Goal: Information Seeking & Learning: Check status

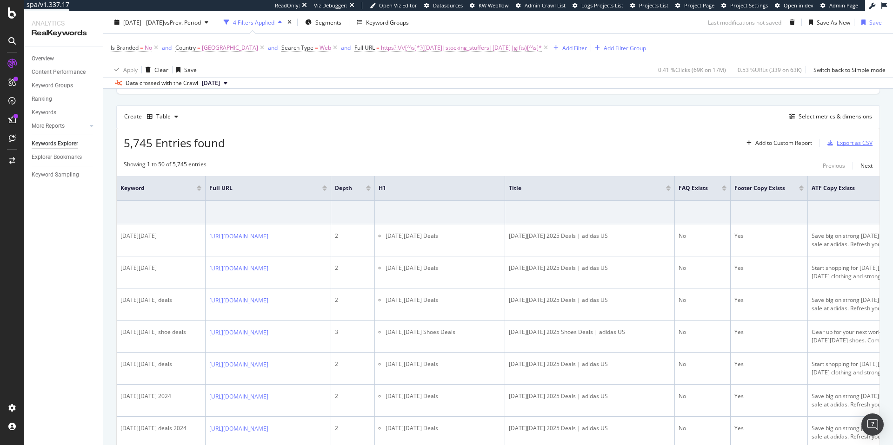
scroll to position [107, 0]
click at [63, 105] on div "SiteCrawler" at bounding box center [50, 104] width 33 height 9
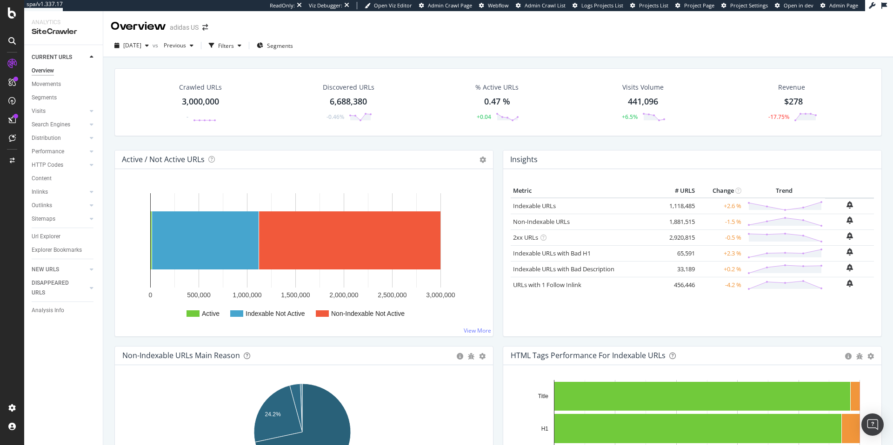
click at [206, 101] on div "3,000,000" at bounding box center [200, 102] width 37 height 12
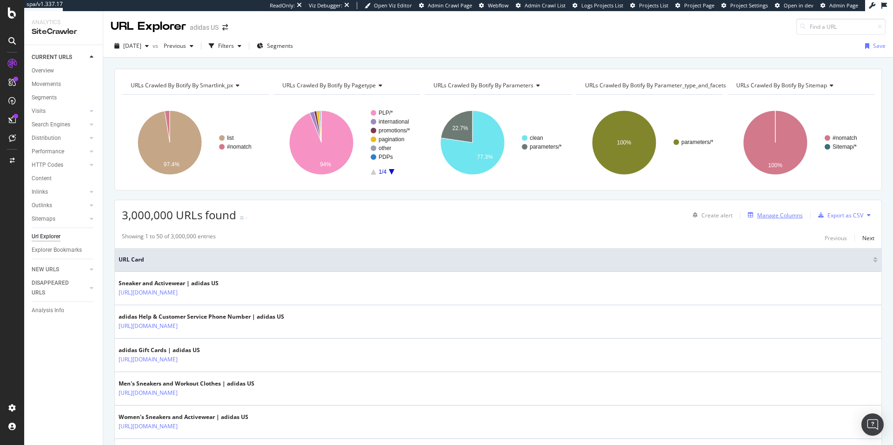
click at [762, 217] on div "Manage Columns" at bounding box center [780, 216] width 46 height 8
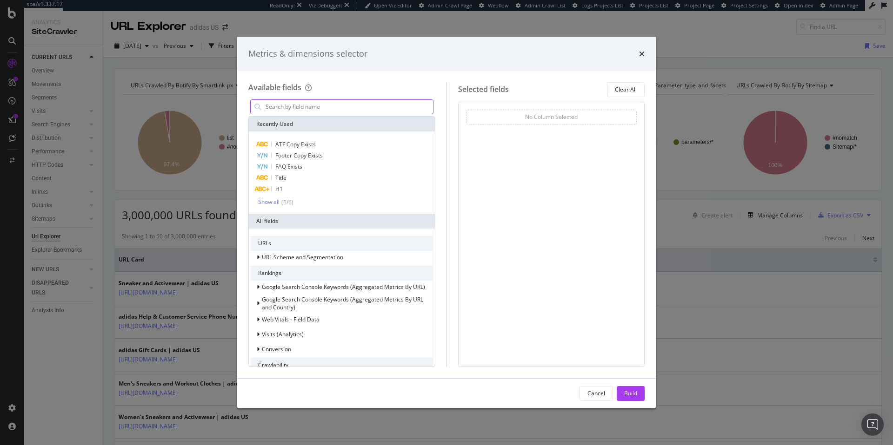
click at [335, 106] on input "modal" at bounding box center [349, 107] width 168 height 14
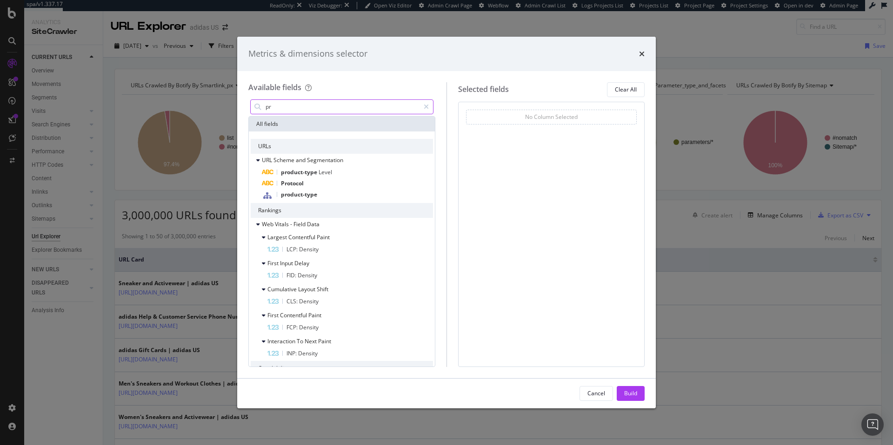
type input "p"
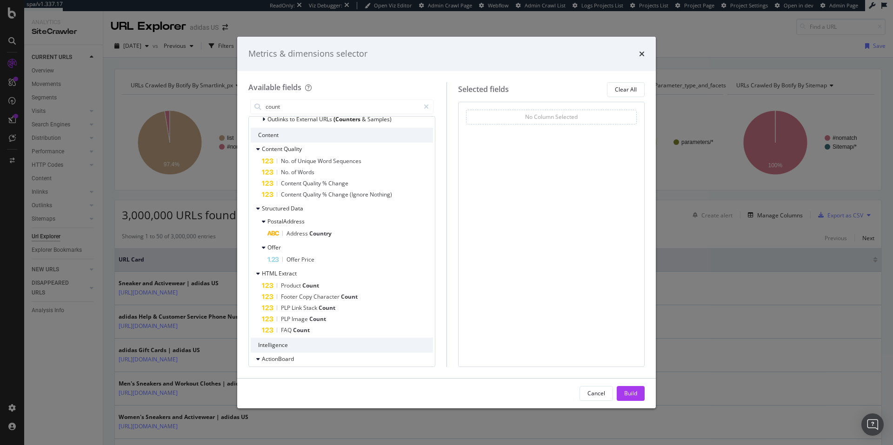
scroll to position [390, 0]
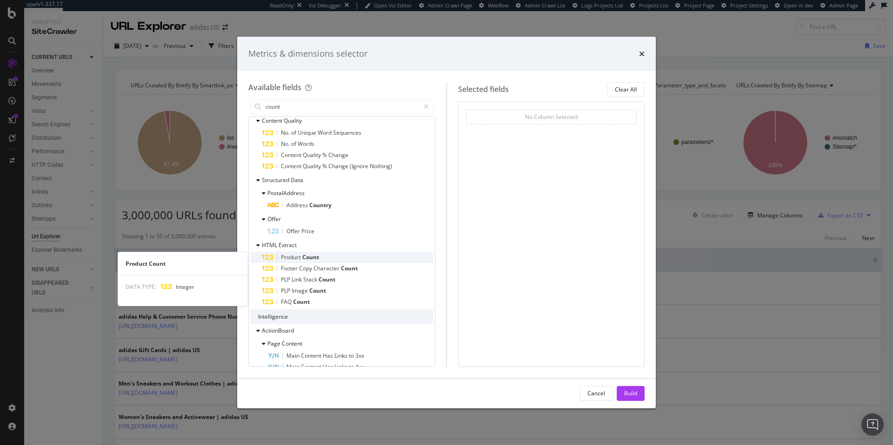
type input "count"
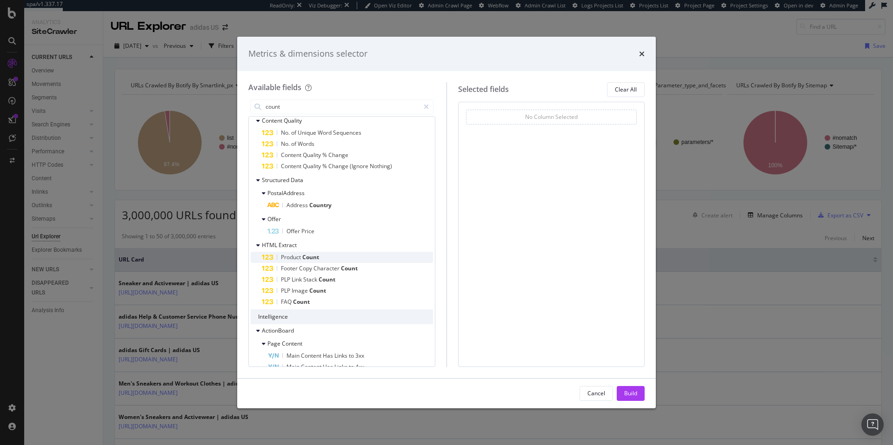
click at [300, 257] on span "Product" at bounding box center [291, 257] width 21 height 8
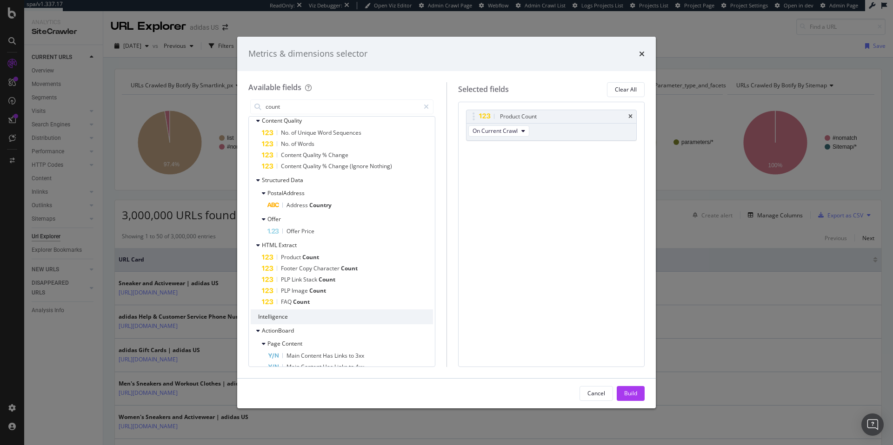
click at [628, 393] on div "Build" at bounding box center [630, 394] width 13 height 8
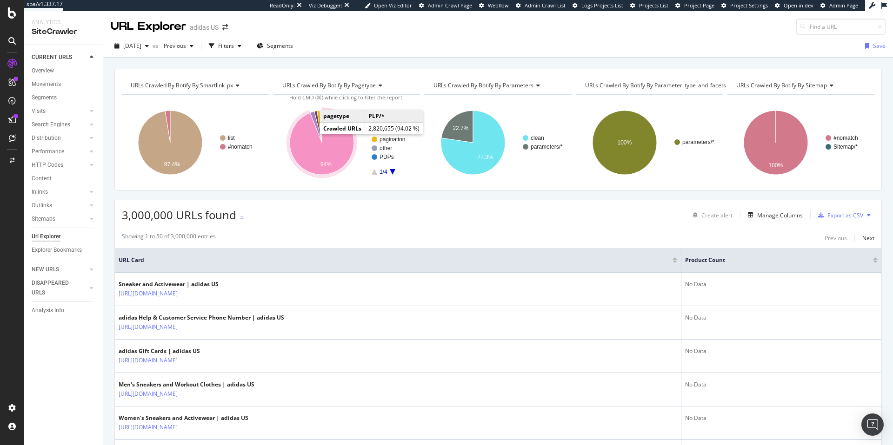
click at [309, 152] on icon "A chart." at bounding box center [322, 143] width 64 height 64
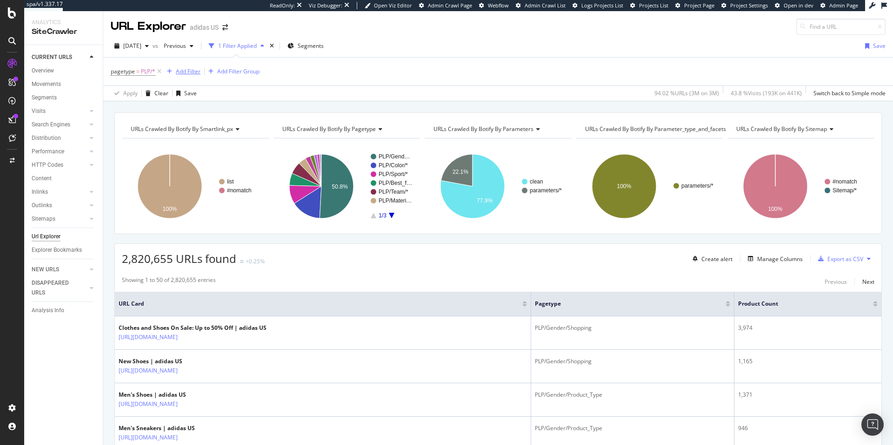
click at [186, 71] on div "Add Filter" at bounding box center [188, 71] width 25 height 8
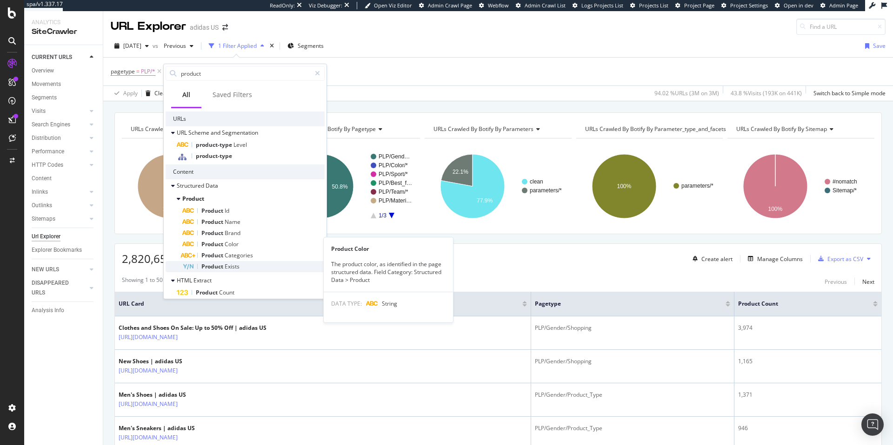
scroll to position [37, 0]
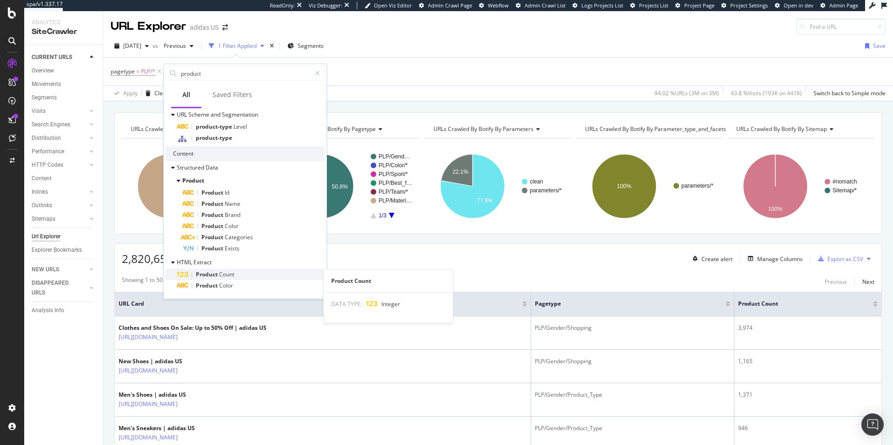
type input "product"
click at [227, 274] on span "Count" at bounding box center [226, 275] width 15 height 8
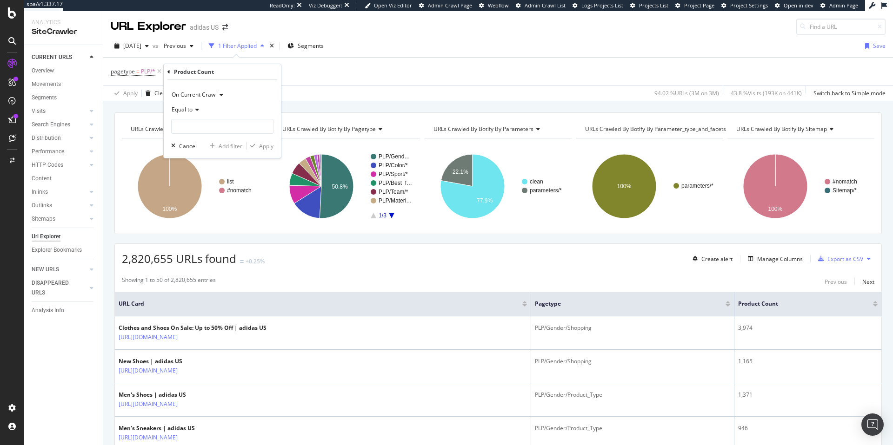
click at [187, 112] on span "Equal to" at bounding box center [182, 110] width 21 height 8
click at [197, 154] on span "Less than" at bounding box center [188, 153] width 25 height 8
click at [198, 130] on input "number" at bounding box center [222, 126] width 102 height 15
type input "5"
click at [261, 148] on div "Apply" at bounding box center [266, 146] width 14 height 8
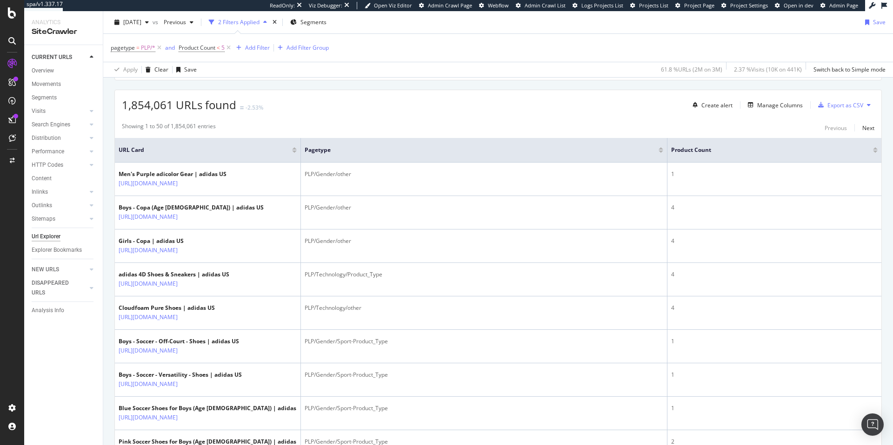
scroll to position [159, 0]
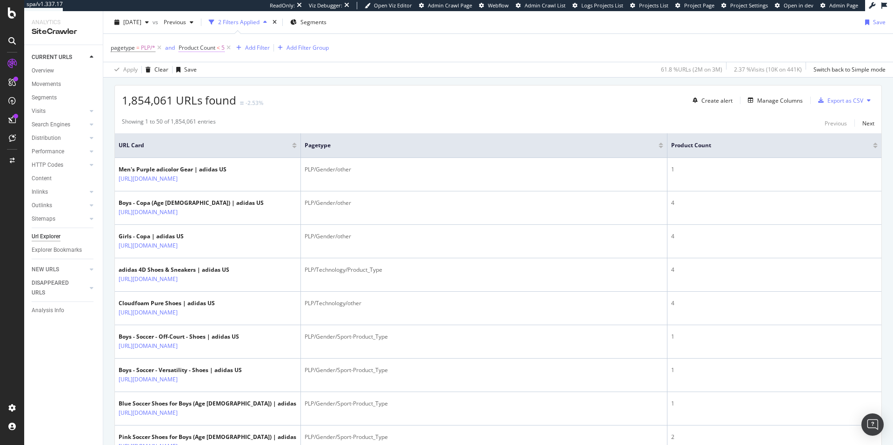
click at [202, 49] on span "Product Count" at bounding box center [197, 48] width 37 height 8
click at [213, 104] on input "5" at bounding box center [238, 101] width 102 height 15
click at [213, 102] on input "5" at bounding box center [238, 101] width 102 height 15
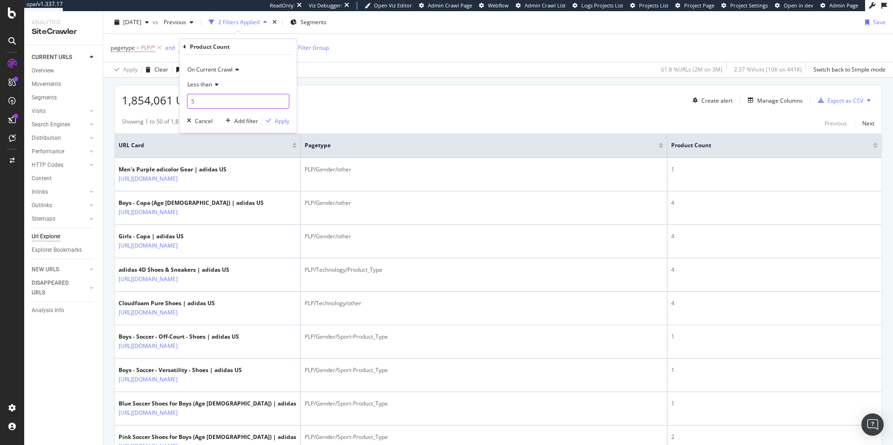
drag, startPoint x: 200, startPoint y: 102, endPoint x: 188, endPoint y: 102, distance: 12.1
click at [188, 102] on input "5" at bounding box center [238, 101] width 102 height 15
type input "2"
click at [280, 122] on div "Apply" at bounding box center [282, 121] width 14 height 8
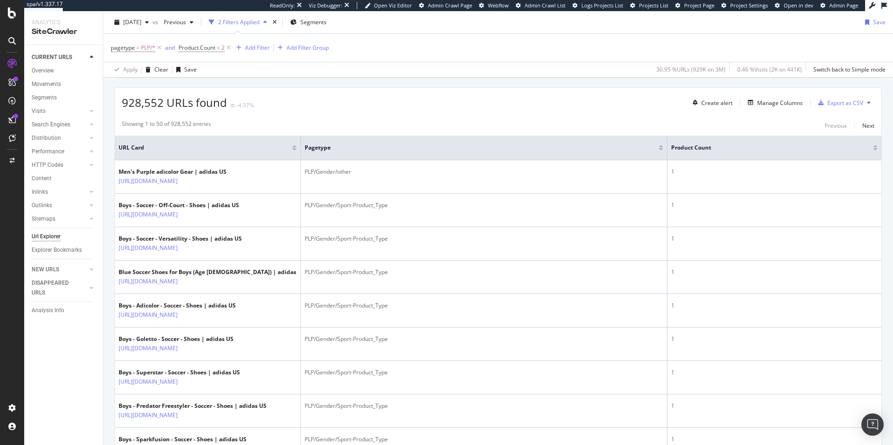
scroll to position [163, 0]
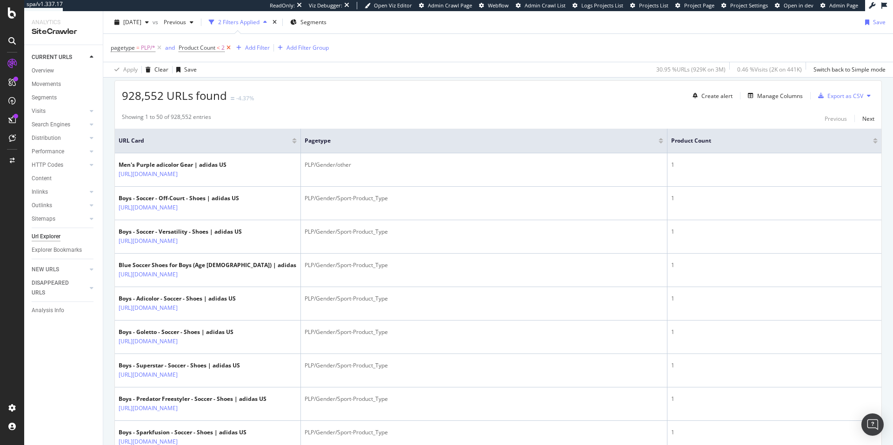
click at [232, 48] on icon at bounding box center [229, 47] width 8 height 9
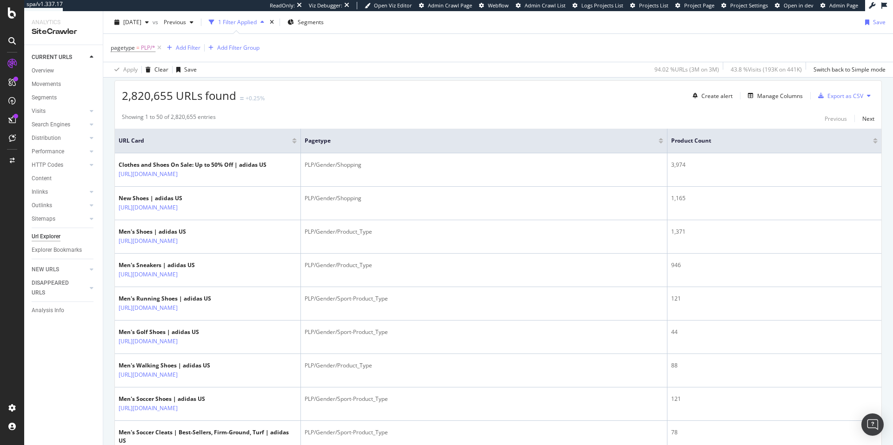
click at [873, 139] on div at bounding box center [875, 139] width 5 height 2
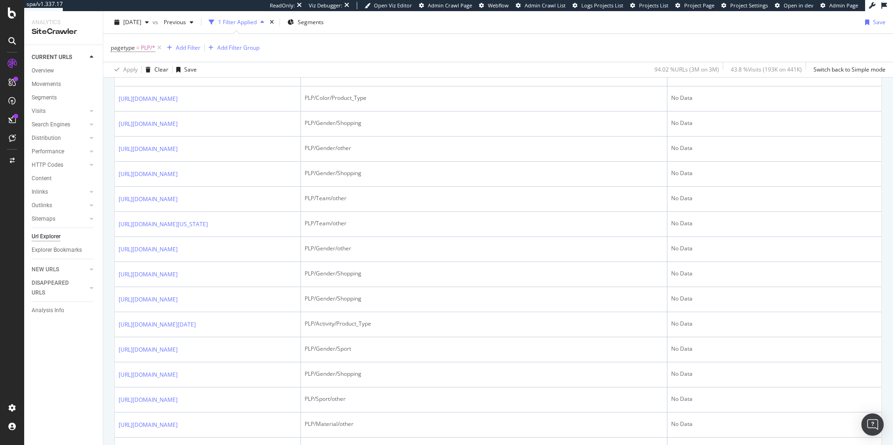
scroll to position [806, 0]
click at [186, 49] on div "Add Filter" at bounding box center [188, 48] width 25 height 8
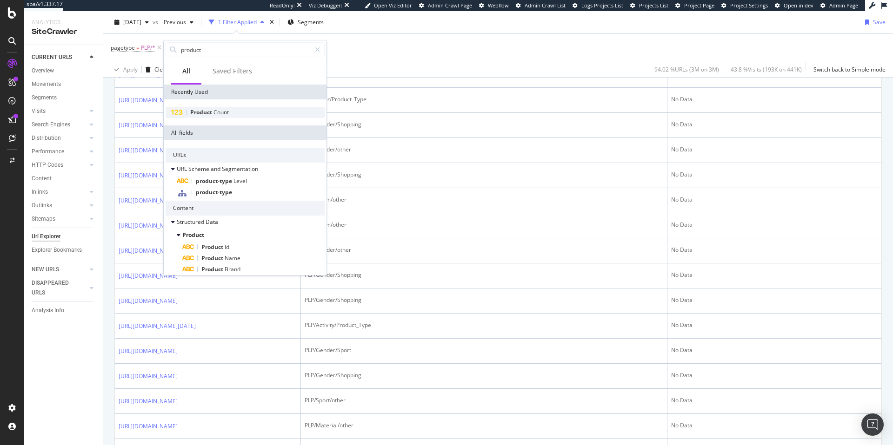
click at [219, 113] on span "Count" at bounding box center [220, 112] width 15 height 8
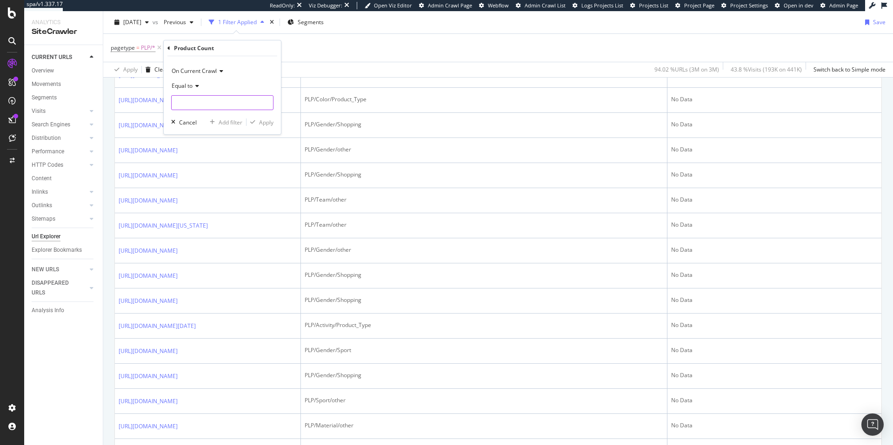
click at [200, 103] on input "number" at bounding box center [222, 102] width 102 height 15
type input "1"
click at [270, 124] on div "Apply" at bounding box center [266, 123] width 14 height 8
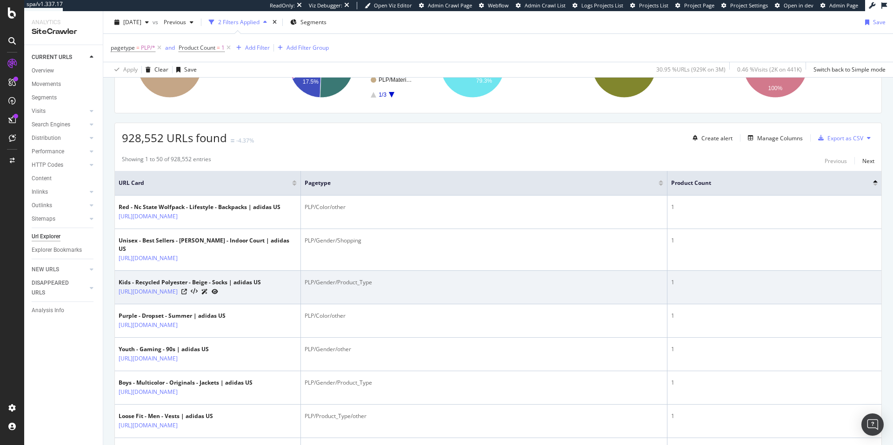
scroll to position [139, 0]
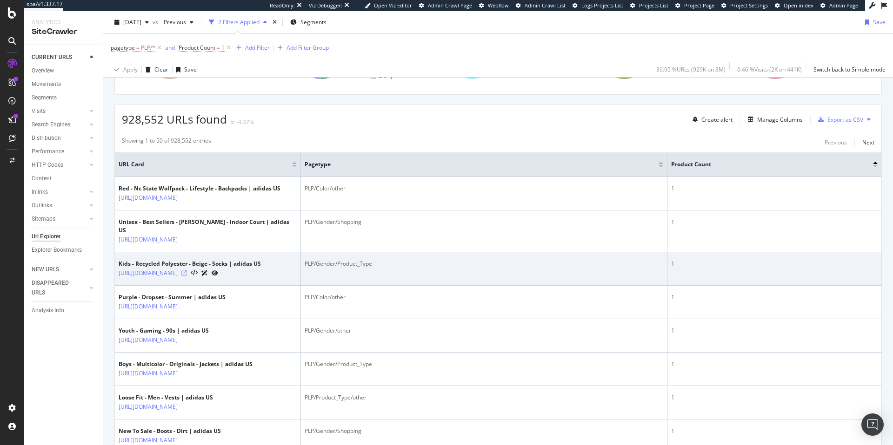
click at [187, 276] on icon at bounding box center [184, 274] width 6 height 6
click at [170, 278] on link "[URL][DOMAIN_NAME]" at bounding box center [148, 273] width 59 height 9
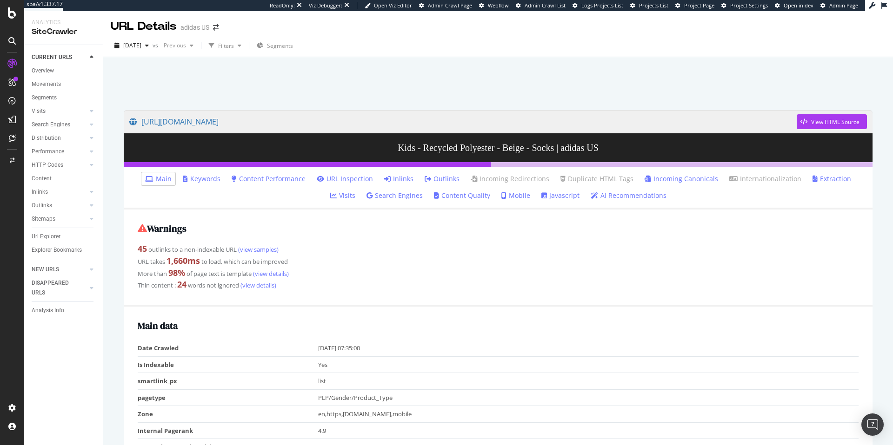
click at [384, 179] on link "Inlinks" at bounding box center [398, 178] width 29 height 9
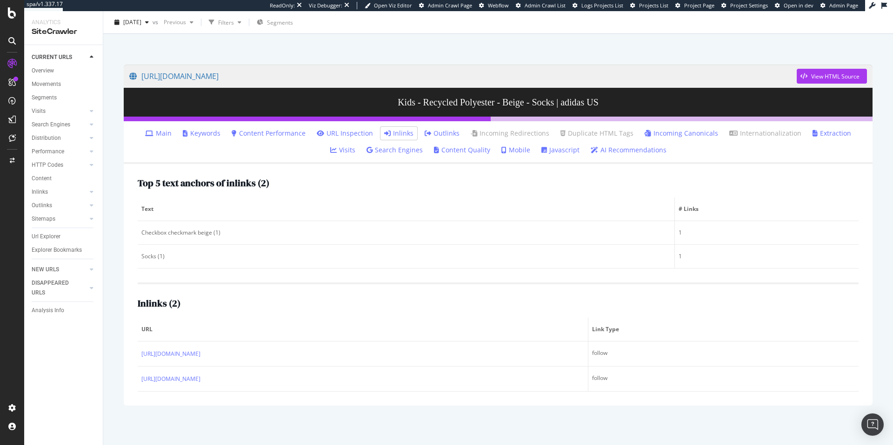
scroll to position [46, 0]
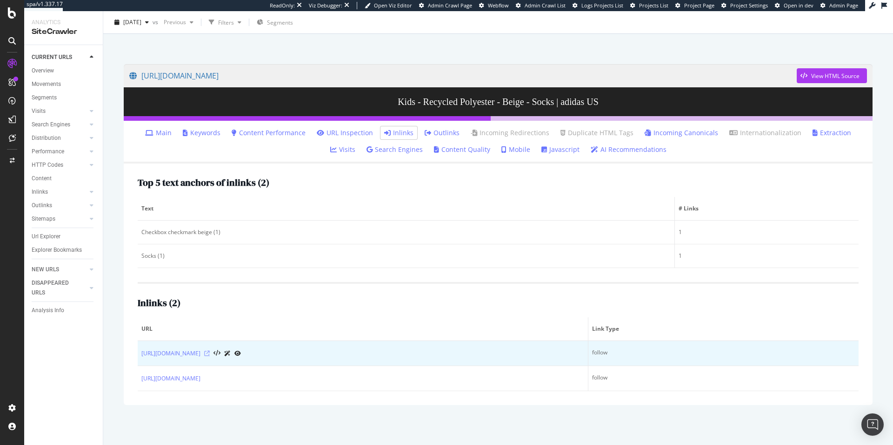
click at [210, 354] on icon at bounding box center [207, 354] width 6 height 6
